Goal: Check status: Check status

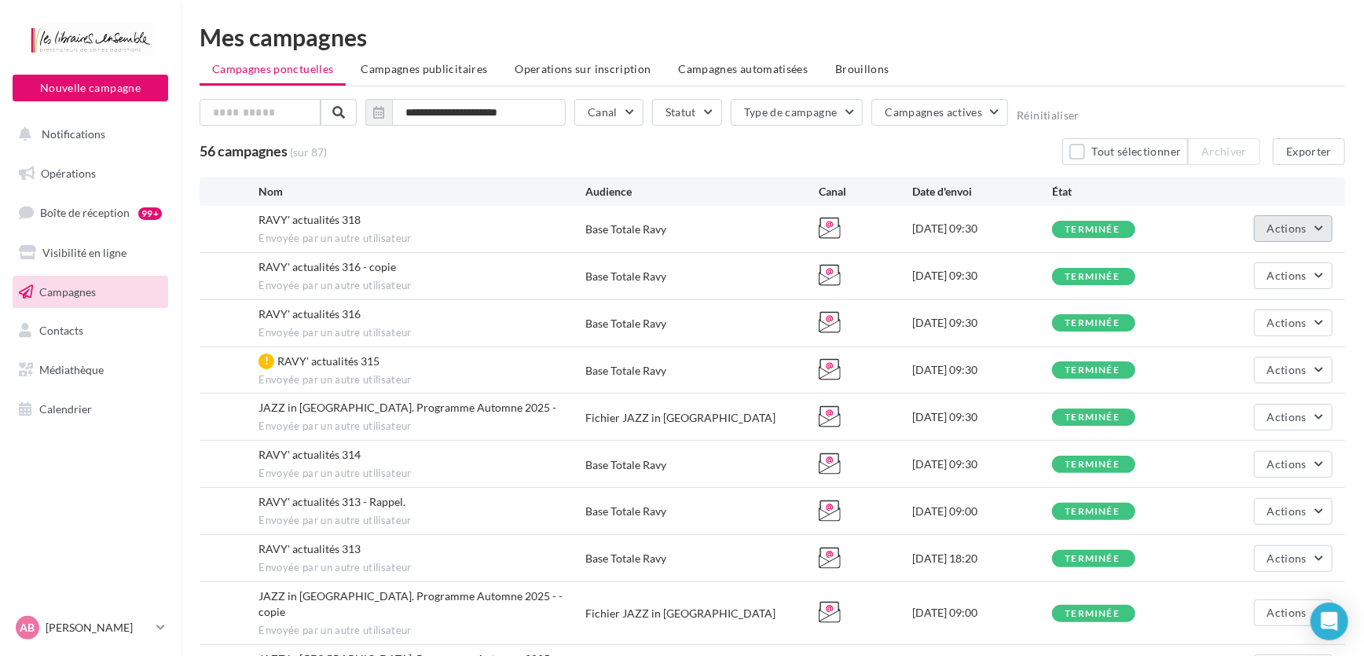
click at [1305, 220] on button "Actions" at bounding box center [1293, 228] width 79 height 27
click at [1265, 261] on button "Voir les résultats" at bounding box center [1254, 265] width 157 height 41
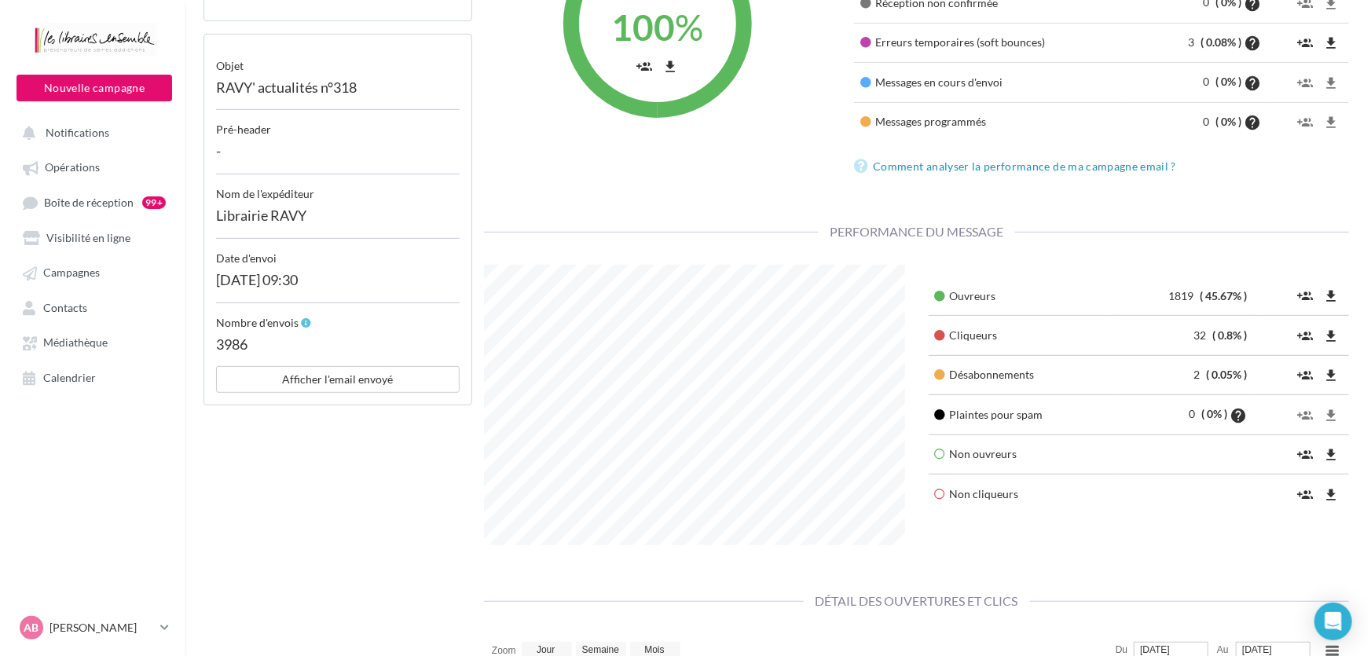
scroll to position [357, 0]
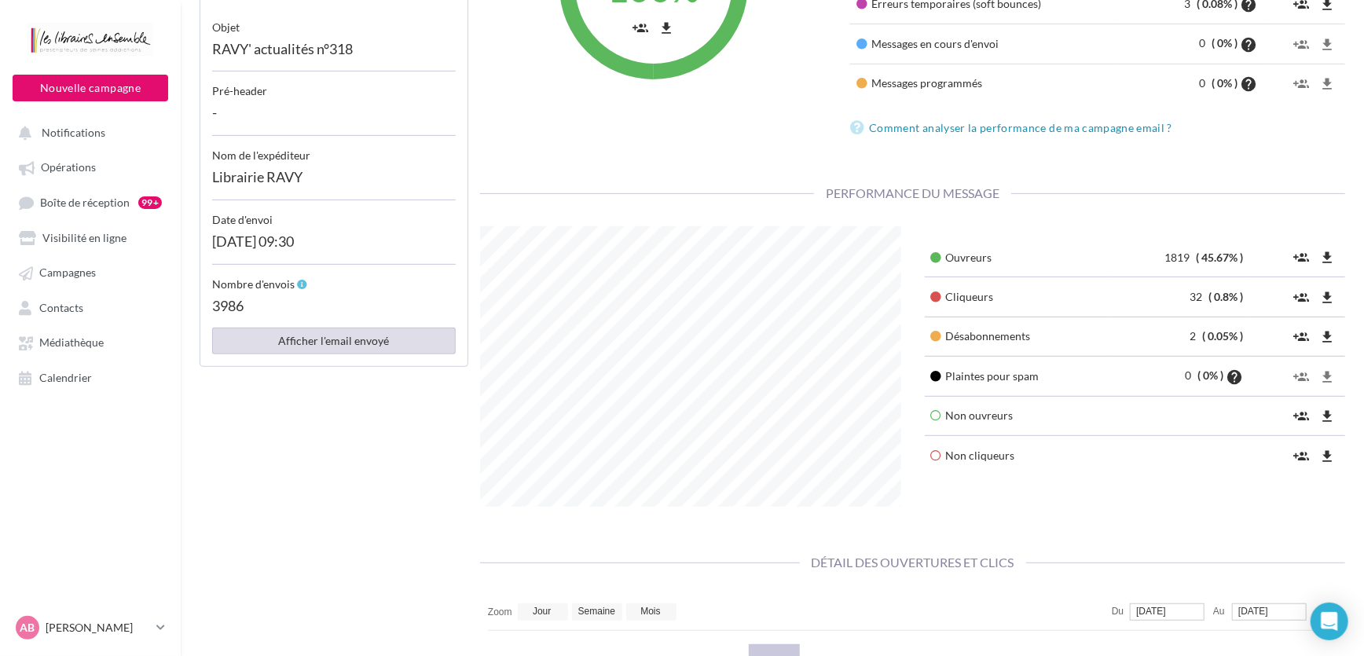
click at [306, 340] on button "Afficher l'email envoyé" at bounding box center [334, 341] width 244 height 27
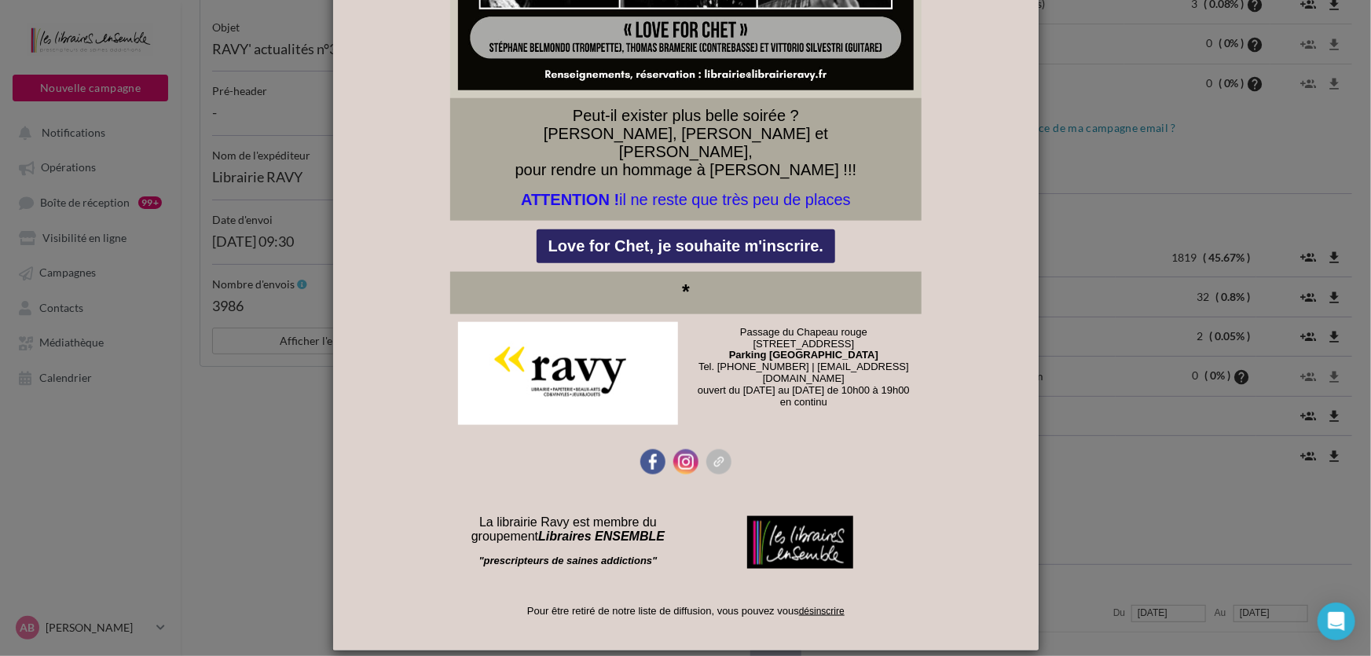
scroll to position [9899, 0]
